Goal: Task Accomplishment & Management: Manage account settings

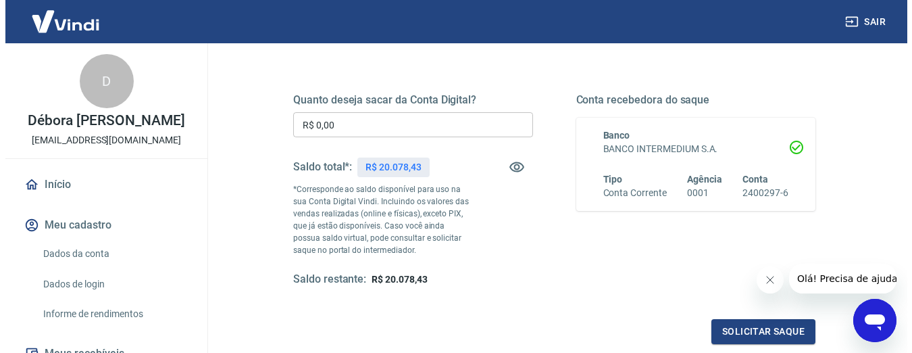
scroll to position [203, 0]
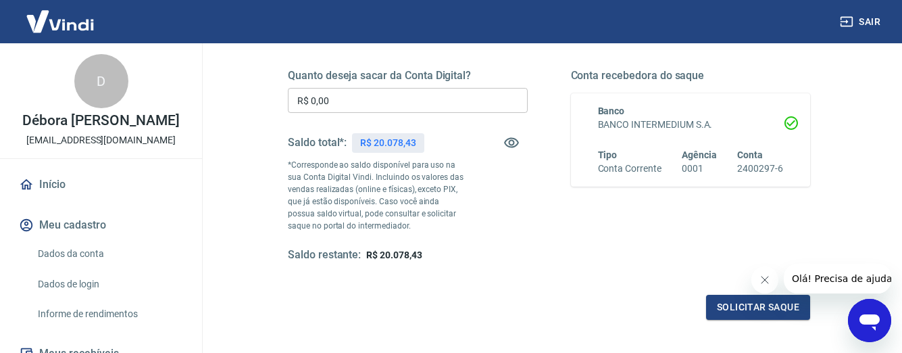
click at [429, 93] on input "R$ 0,00" at bounding box center [408, 100] width 240 height 25
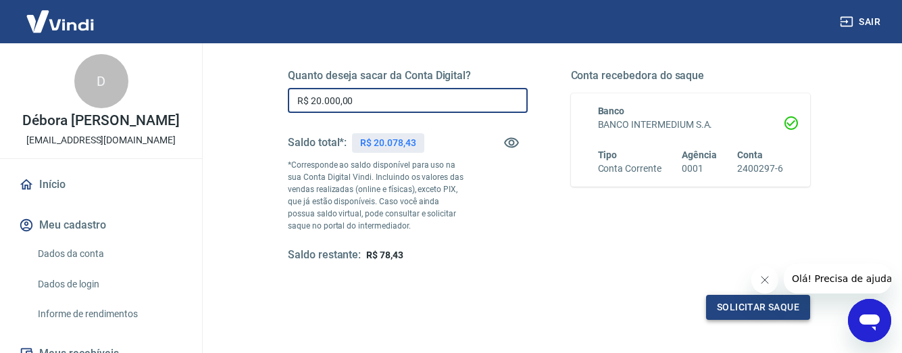
type input "R$ 20.000,00"
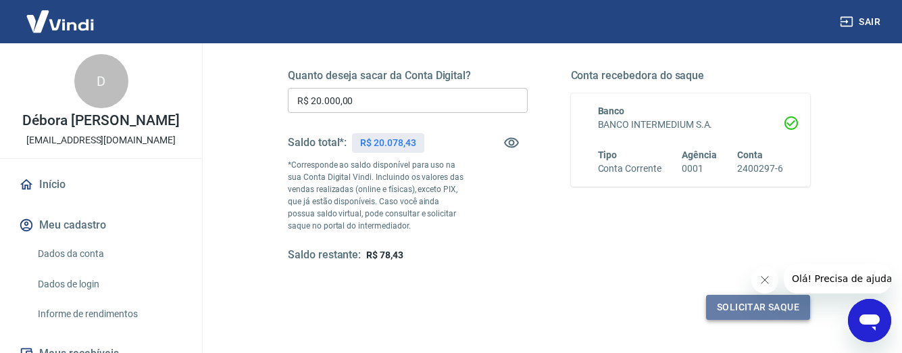
click at [746, 304] on button "Solicitar saque" at bounding box center [758, 307] width 104 height 25
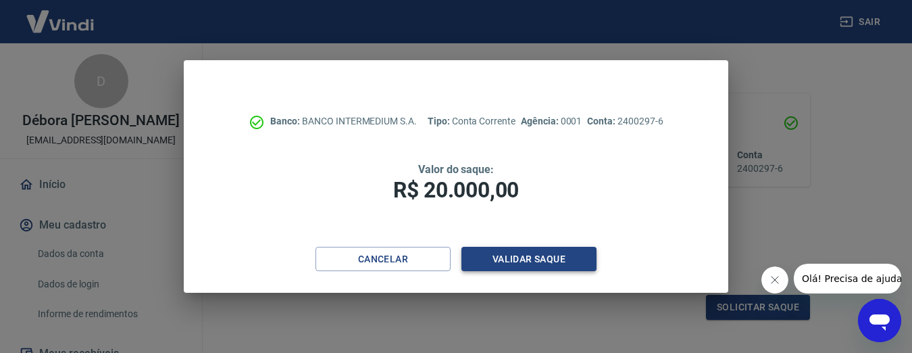
click at [499, 255] on button "Validar saque" at bounding box center [528, 259] width 135 height 25
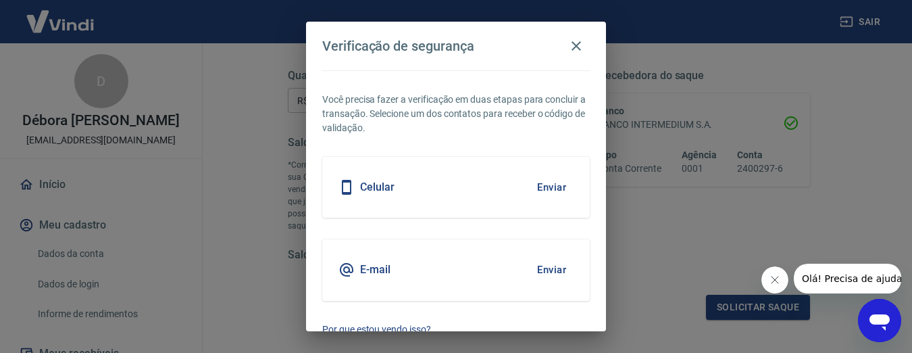
click at [551, 189] on button "Enviar" at bounding box center [552, 187] width 44 height 28
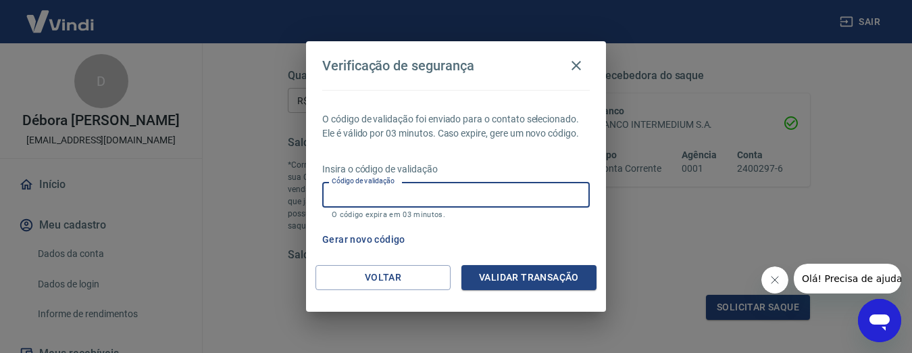
click at [433, 190] on input "Código de validação" at bounding box center [456, 194] width 268 height 25
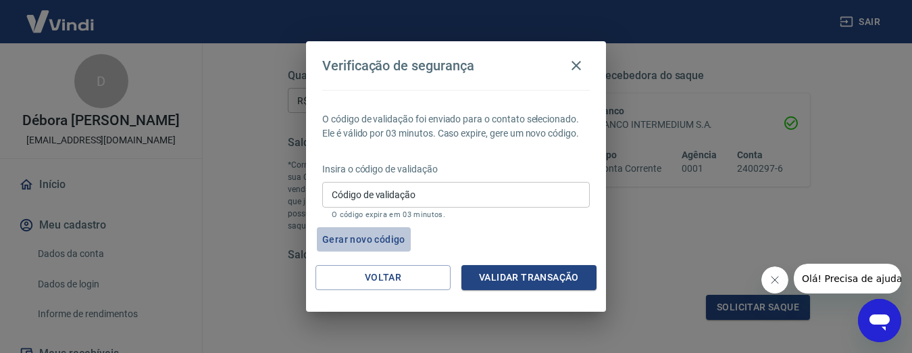
click at [384, 238] on button "Gerar novo código" at bounding box center [364, 239] width 94 height 25
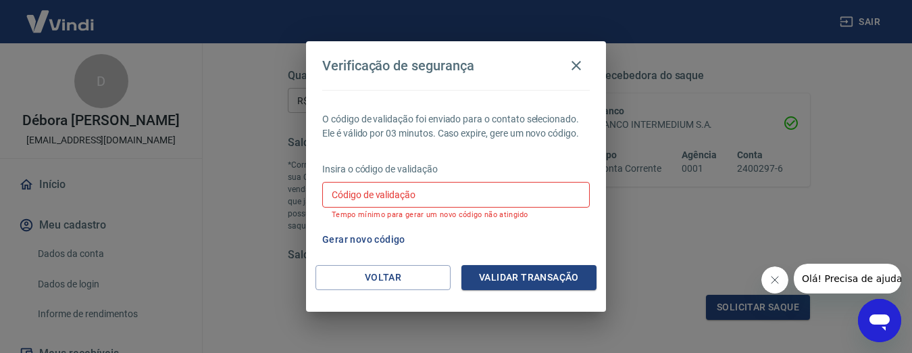
click at [384, 185] on div "Código de validação Código de validação Tempo mínimo para gerar um novo código …" at bounding box center [456, 200] width 268 height 36
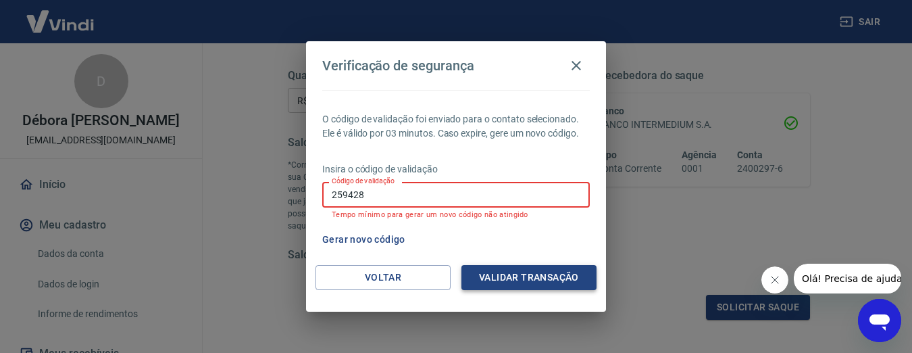
type input "259428"
click at [501, 286] on button "Validar transação" at bounding box center [528, 277] width 135 height 25
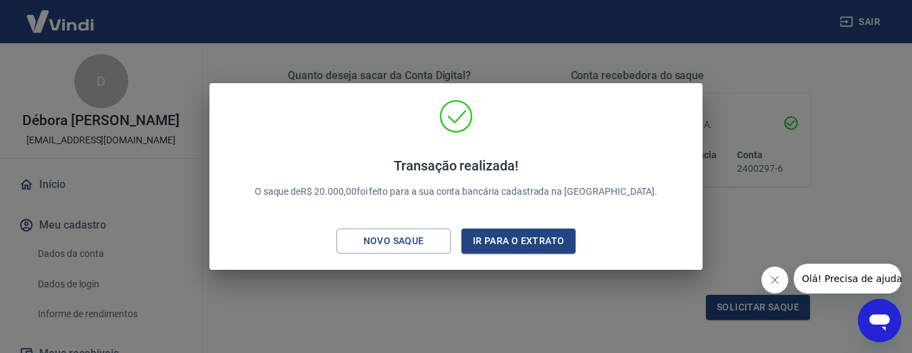
click at [769, 268] on button "Fechar mensagem da empresa" at bounding box center [774, 279] width 27 height 27
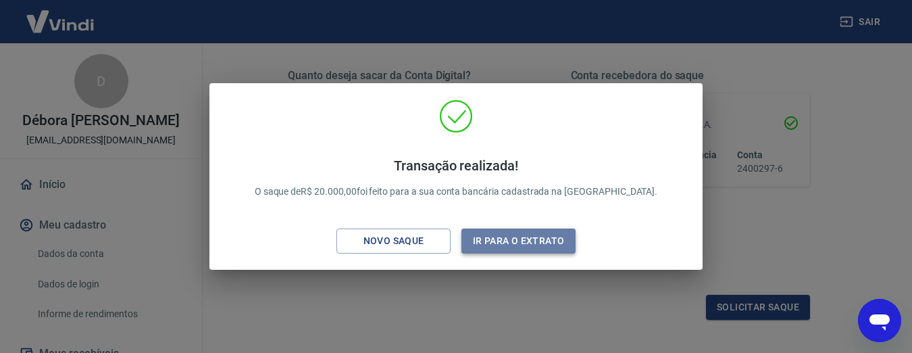
click at [505, 234] on button "Ir para o extrato" at bounding box center [518, 240] width 114 height 25
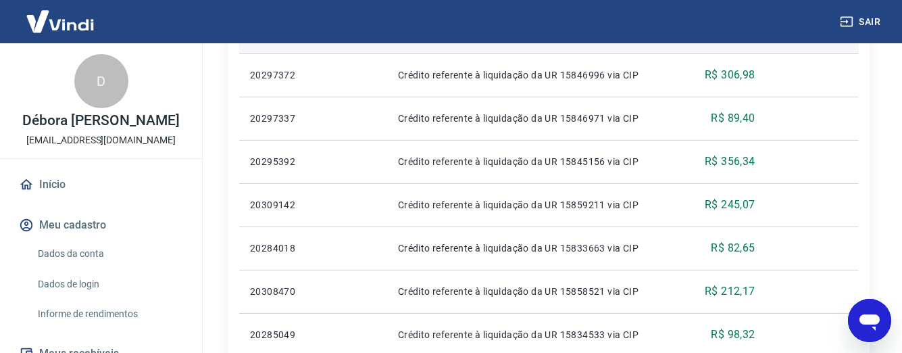
scroll to position [473, 0]
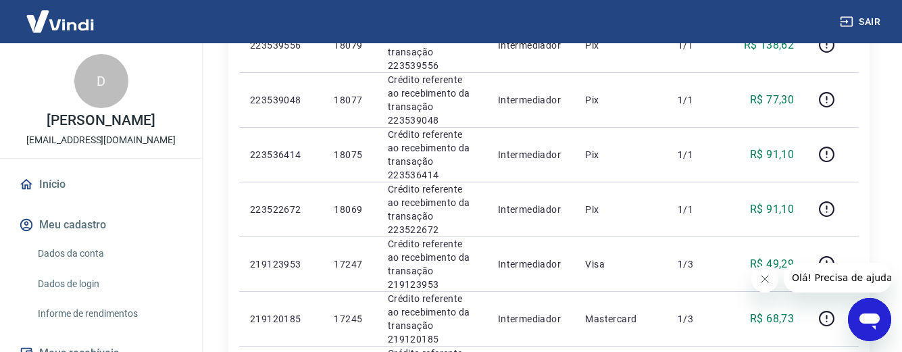
scroll to position [811, 0]
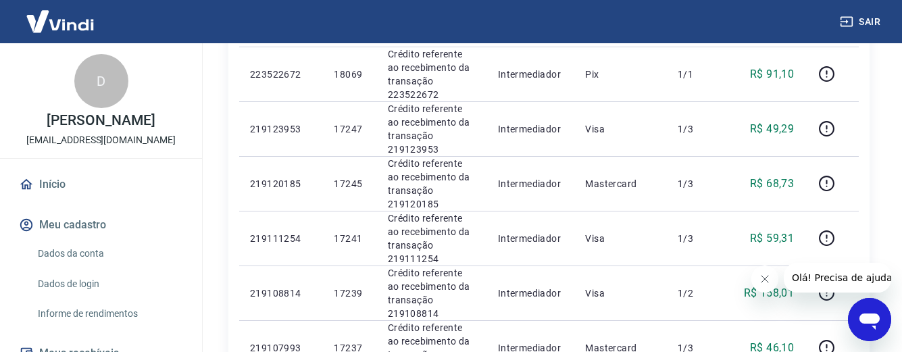
click at [764, 280] on icon "Fechar mensagem da empresa" at bounding box center [764, 279] width 11 height 11
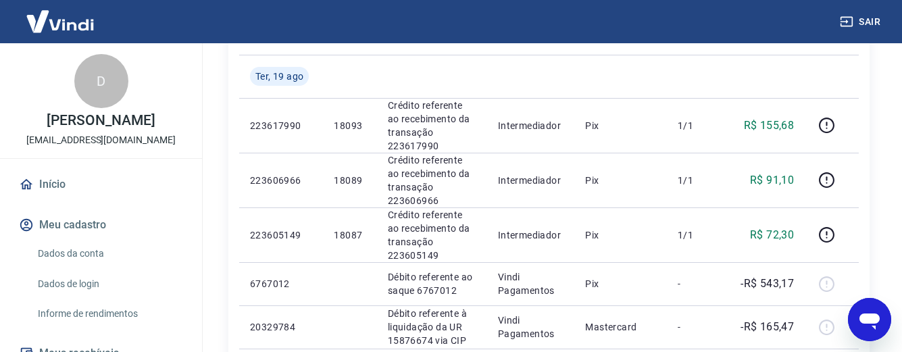
scroll to position [270, 0]
